Goal: Information Seeking & Learning: Learn about a topic

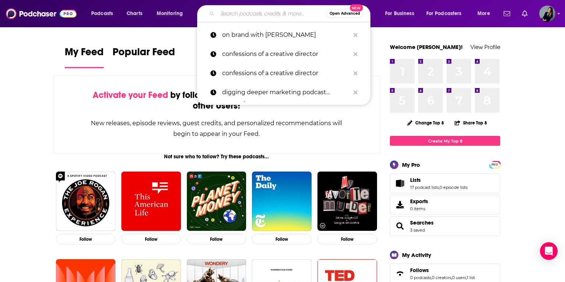
click at [238, 18] on input "Search podcasts, credits, & more..." at bounding box center [271, 14] width 109 height 12
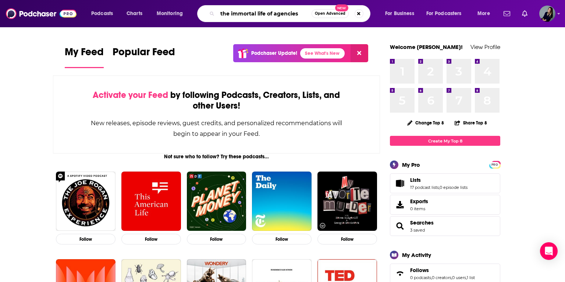
type input "the immortal life of agencies"
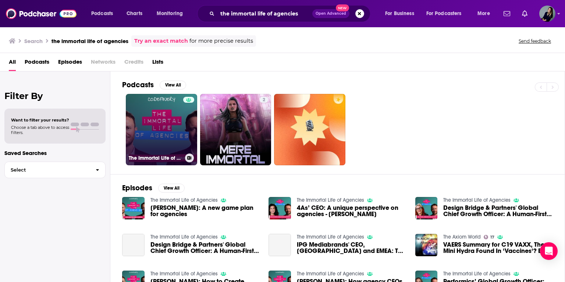
click at [182, 114] on link "The Immortal Life of Agencies" at bounding box center [161, 129] width 71 height 71
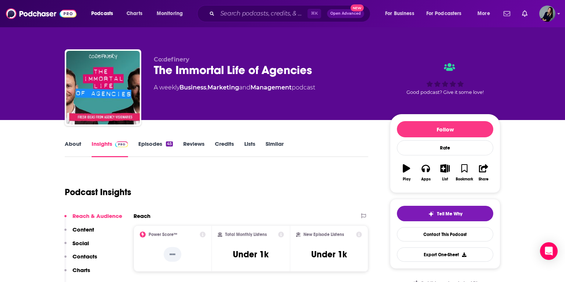
click at [282, 143] on link "Similar" at bounding box center [275, 148] width 18 height 17
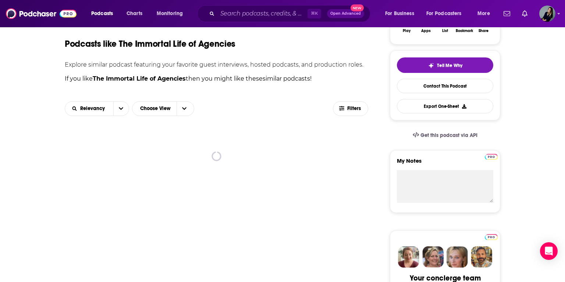
scroll to position [149, 0]
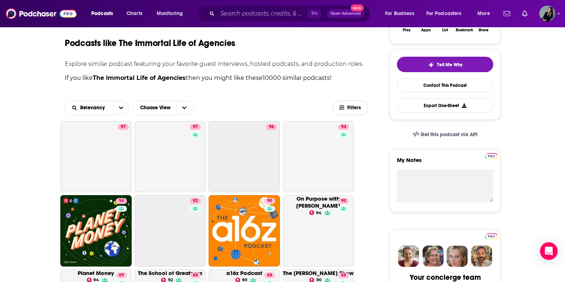
click at [342, 106] on icon "button" at bounding box center [341, 107] width 5 height 4
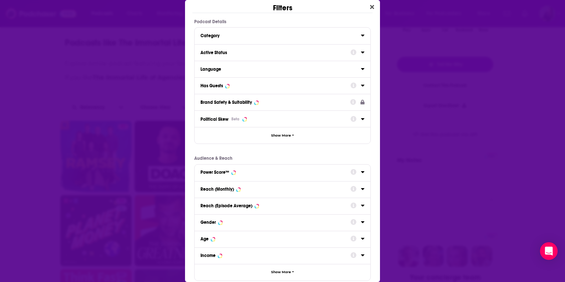
scroll to position [0, 0]
click at [280, 72] on button "Language" at bounding box center [280, 68] width 160 height 9
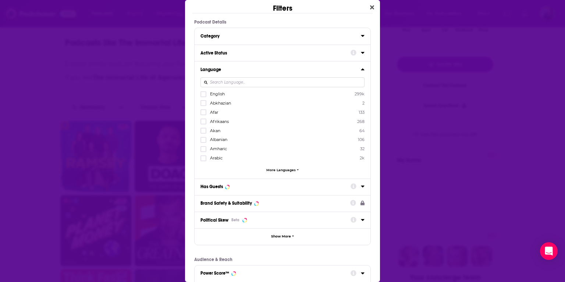
click at [225, 96] on label "English 299k" at bounding box center [282, 94] width 164 height 6
click at [203, 96] on input "multiSelectOption-en-0" at bounding box center [203, 96] width 0 height 0
click at [293, 53] on div "Active Status" at bounding box center [272, 52] width 145 height 5
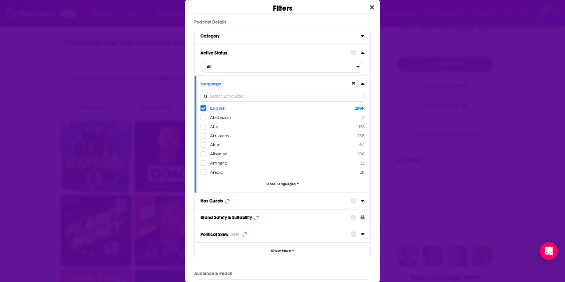
click at [245, 68] on span "All" at bounding box center [279, 67] width 156 height 10
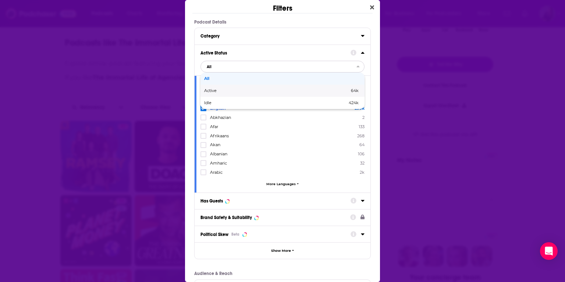
click at [232, 86] on div "Active 64k" at bounding box center [282, 91] width 164 height 12
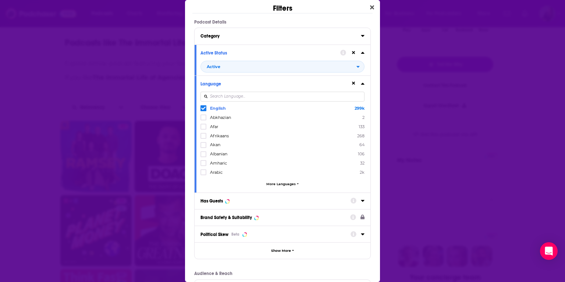
click at [335, 42] on div "Category" at bounding box center [283, 36] width 176 height 17
click at [335, 36] on div "Category" at bounding box center [278, 35] width 156 height 5
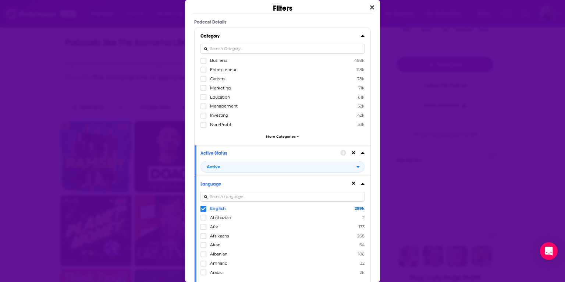
click at [216, 61] on span "Business" at bounding box center [218, 60] width 17 height 5
click at [203, 63] on input "multiSelectOption-business-0" at bounding box center [203, 63] width 0 height 0
click at [216, 78] on span "Careers" at bounding box center [217, 78] width 15 height 5
click at [203, 81] on input "multiSelectOption-careers-2" at bounding box center [203, 81] width 0 height 0
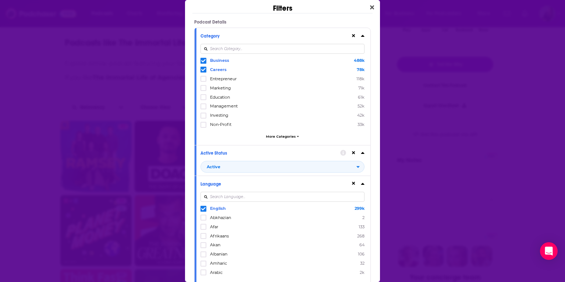
click at [218, 86] on span "Marketing" at bounding box center [220, 87] width 21 height 5
click at [203, 90] on input "multiSelectOption-marketing-3" at bounding box center [203, 90] width 0 height 0
click at [221, 95] on span "Education" at bounding box center [220, 97] width 20 height 5
click at [203, 99] on input "multiSelectOption-education-4" at bounding box center [203, 99] width 0 height 0
click at [223, 90] on span "Education" at bounding box center [221, 87] width 22 height 5
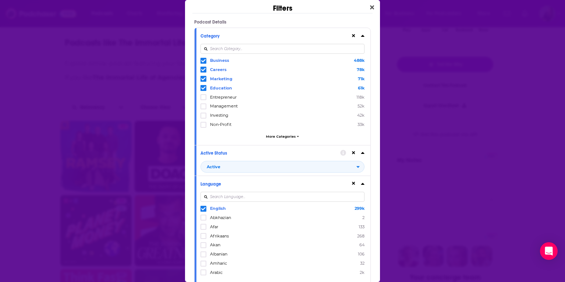
click at [203, 89] on input "multiSelectOption-education-3" at bounding box center [203, 89] width 0 height 0
click at [225, 97] on span "Education" at bounding box center [220, 97] width 20 height 5
click at [203, 99] on input "multiSelectOption-education-4" at bounding box center [203, 99] width 0 height 0
click at [226, 90] on label "Education 61k" at bounding box center [282, 88] width 164 height 6
click at [203, 89] on input "multiSelectOption-education-3" at bounding box center [203, 89] width 0 height 0
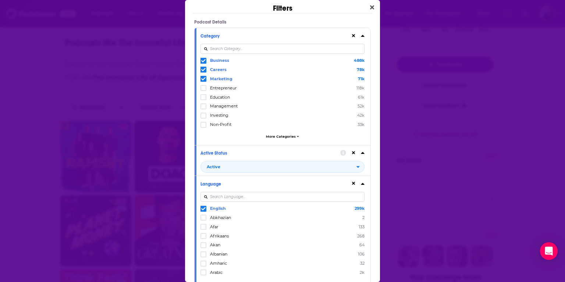
click at [227, 95] on span "Education" at bounding box center [220, 97] width 20 height 5
click at [203, 99] on input "multiSelectOption-education-4" at bounding box center [203, 99] width 0 height 0
click at [230, 97] on span "Entrepreneur" at bounding box center [223, 97] width 26 height 5
click at [203, 99] on input "multiSelectOption-entrepreneur-4" at bounding box center [203, 99] width 0 height 0
click at [231, 105] on span "Management" at bounding box center [224, 105] width 28 height 5
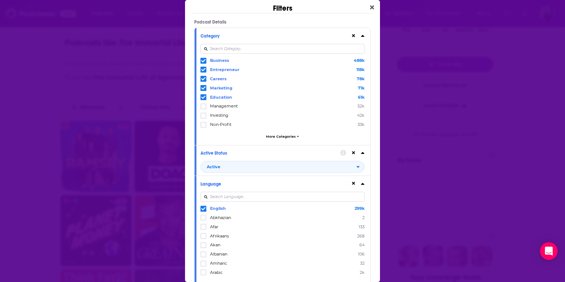
click at [203, 108] on input "multiSelectOption-management-5" at bounding box center [203, 108] width 0 height 0
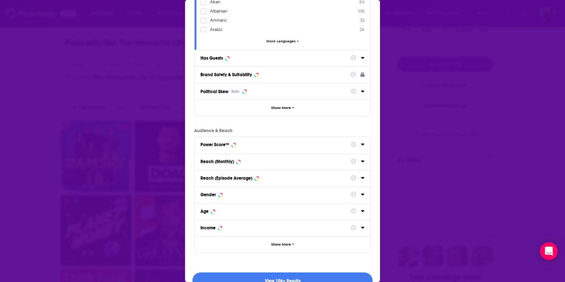
scroll to position [257, 0]
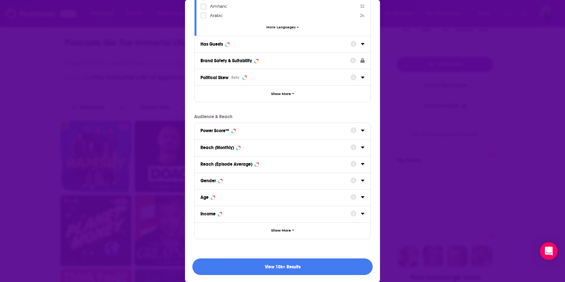
click at [247, 266] on button "View 10k+ Results" at bounding box center [282, 266] width 180 height 17
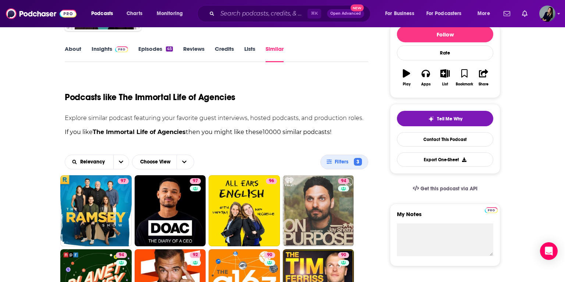
scroll to position [84, 0]
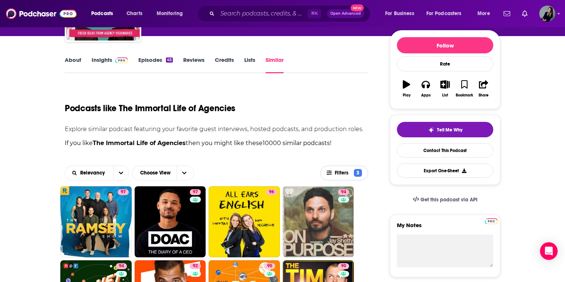
click at [347, 167] on button "Filters 3" at bounding box center [344, 172] width 48 height 15
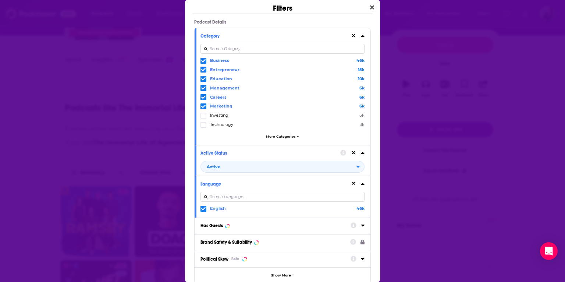
scroll to position [0, 0]
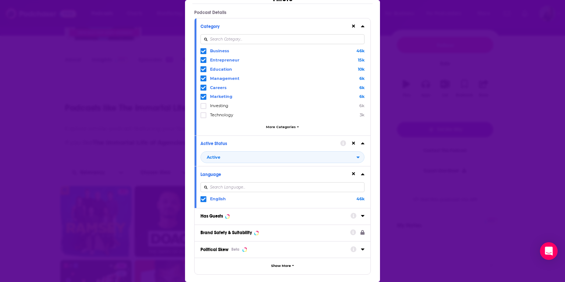
click at [260, 217] on div "Has Guests" at bounding box center [272, 215] width 145 height 5
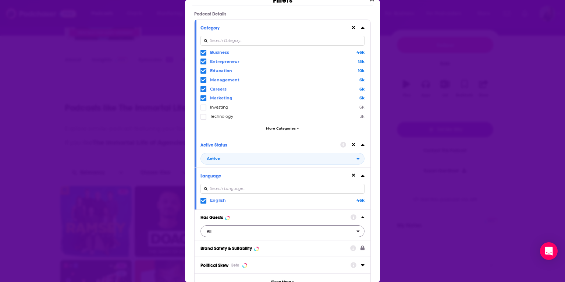
scroll to position [9, 0]
click at [229, 230] on span "All" at bounding box center [279, 230] width 156 height 10
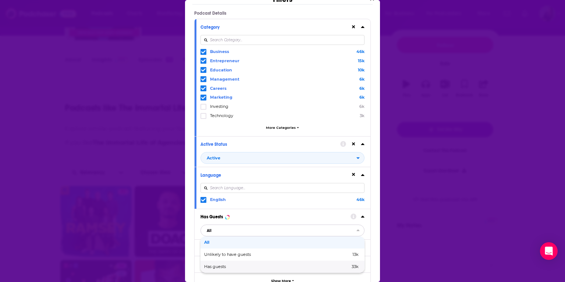
click at [233, 263] on div "Has guests 33k" at bounding box center [282, 266] width 164 height 12
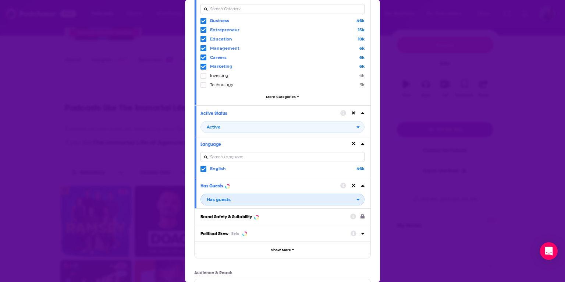
scroll to position [26, 0]
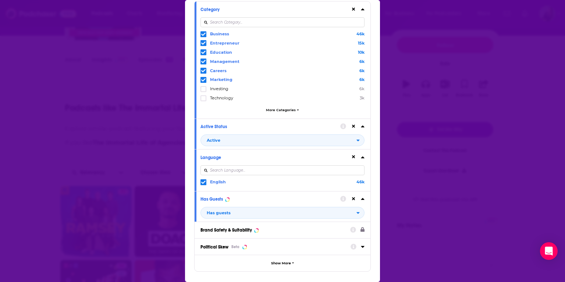
click at [208, 71] on label "Careers 6k" at bounding box center [282, 70] width 164 height 6
click at [203, 72] on input "multiSelectOption-careers-4" at bounding box center [203, 72] width 0 height 0
click at [210, 54] on span "Education" at bounding box center [221, 52] width 22 height 5
click at [203, 54] on input "multiSelectOption-education-2" at bounding box center [203, 54] width 0 height 0
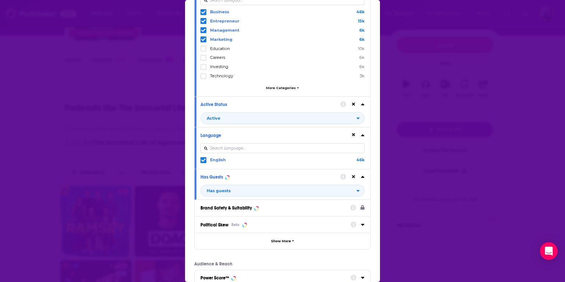
scroll to position [48, 0]
click at [222, 20] on span "Entrepreneur" at bounding box center [224, 21] width 29 height 5
click at [203, 23] on input "multiSelectOption-entrepreneur-1" at bounding box center [203, 23] width 0 height 0
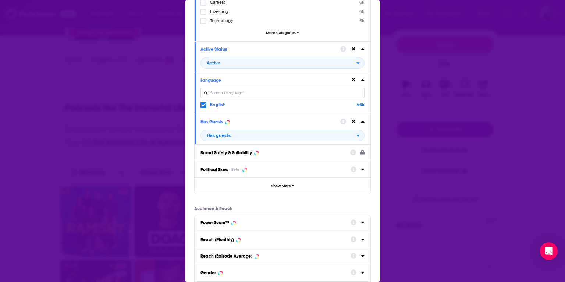
scroll to position [218, 0]
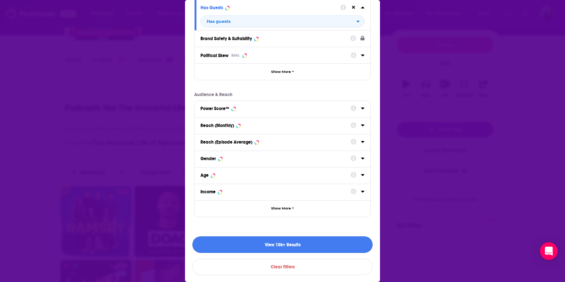
click at [265, 239] on button "View 10k+ Results" at bounding box center [282, 244] width 180 height 17
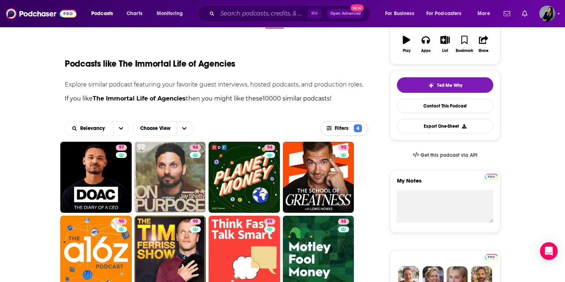
scroll to position [0, 0]
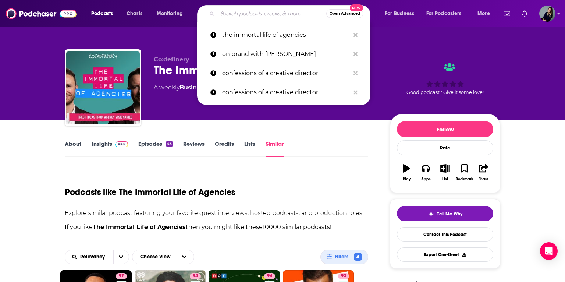
click at [272, 18] on input "Search podcasts, credits, & more..." at bounding box center [271, 14] width 109 height 12
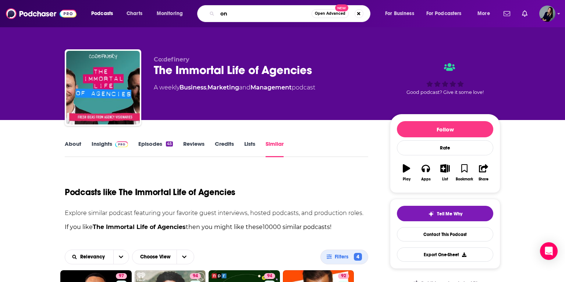
type input "o"
type input "marketing"
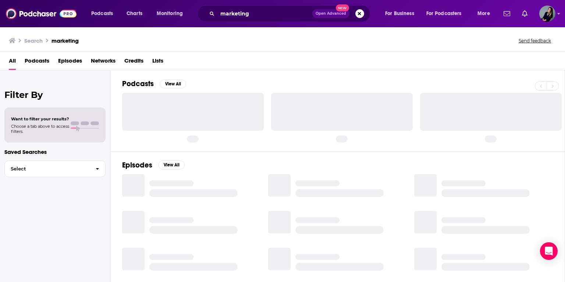
click at [40, 61] on span "Podcasts" at bounding box center [37, 62] width 25 height 15
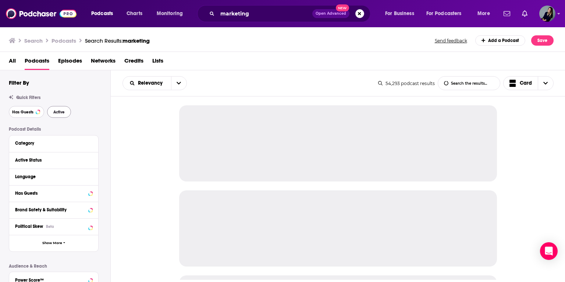
drag, startPoint x: 22, startPoint y: 108, endPoint x: 70, endPoint y: 113, distance: 48.0
click at [22, 108] on button "Has Guests" at bounding box center [26, 112] width 35 height 12
click at [64, 112] on span "Active" at bounding box center [58, 112] width 11 height 4
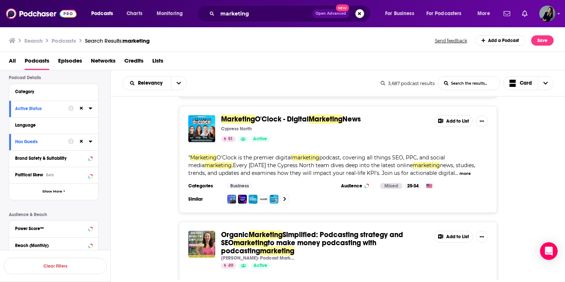
scroll to position [233, 0]
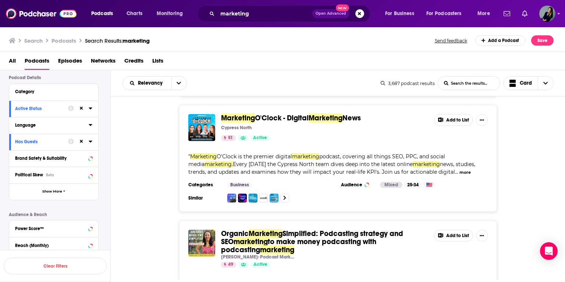
click at [61, 125] on div "Language" at bounding box center [49, 124] width 69 height 5
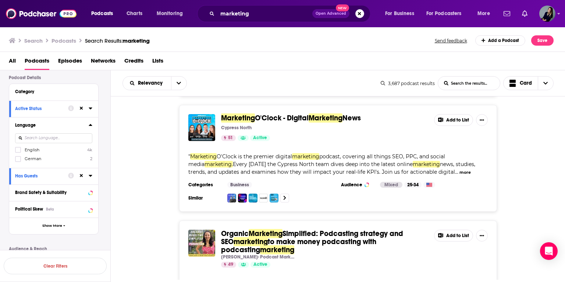
drag, startPoint x: 29, startPoint y: 149, endPoint x: 58, endPoint y: 146, distance: 29.5
click at [29, 149] on span "English" at bounding box center [32, 149] width 15 height 5
click at [18, 152] on input "multiSelectOption-en-0" at bounding box center [18, 152] width 0 height 0
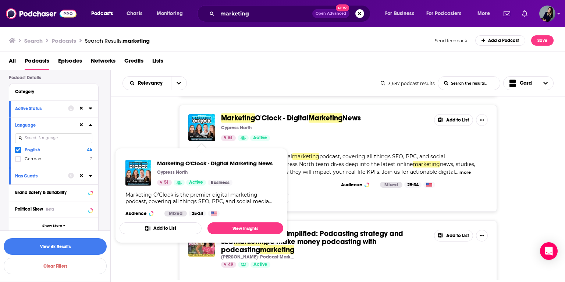
click at [144, 137] on div "Marketing O'Clock - Digital Marketing News Cypress North 51 Active Add to List …" at bounding box center [338, 158] width 455 height 107
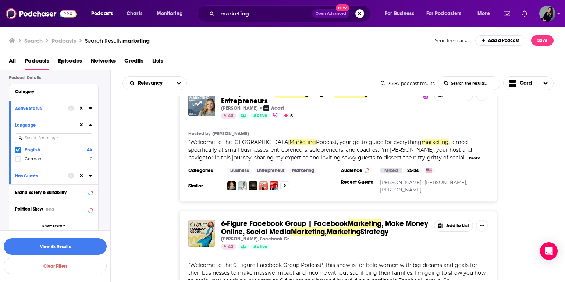
scroll to position [882, 0]
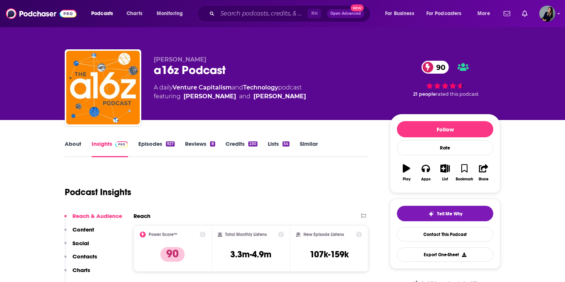
click at [68, 145] on link "About" at bounding box center [73, 148] width 17 height 17
